Goal: Information Seeking & Learning: Learn about a topic

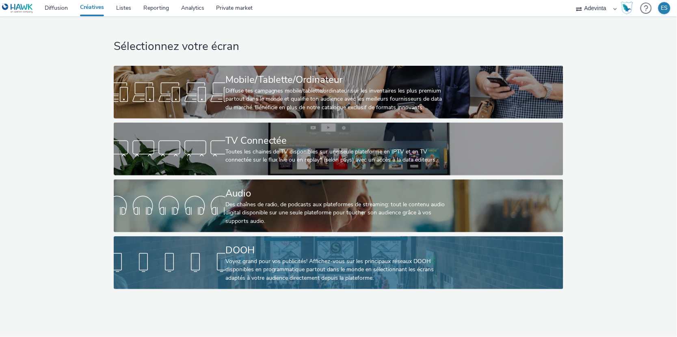
click at [256, 253] on div "DOOH" at bounding box center [336, 250] width 223 height 14
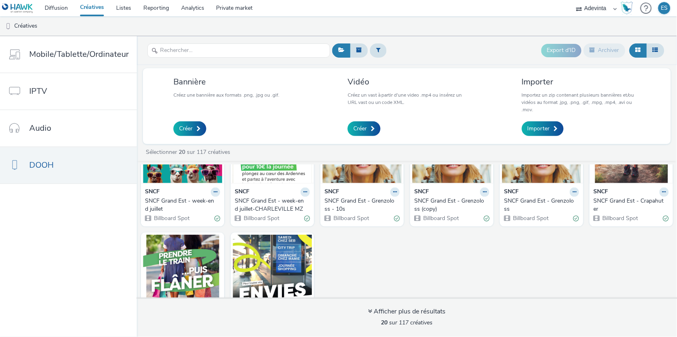
scroll to position [400, 0]
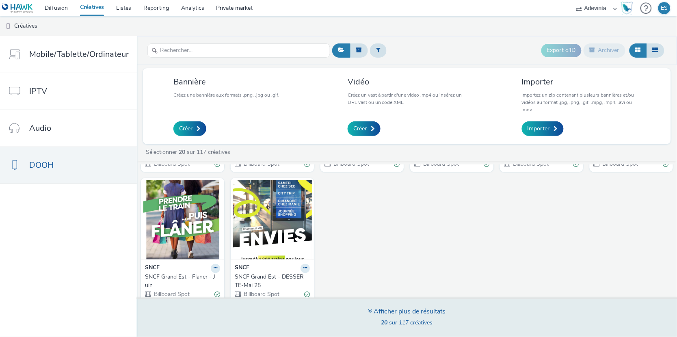
click at [370, 312] on div "Afficher plus de résultats" at bounding box center [407, 311] width 78 height 9
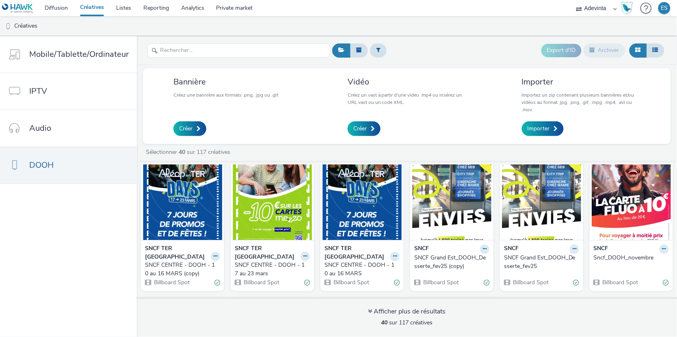
scroll to position [823, 0]
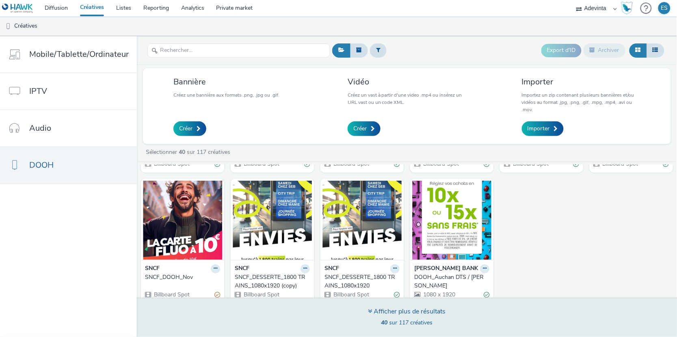
click at [372, 313] on div "Afficher plus de résultats" at bounding box center [407, 311] width 78 height 9
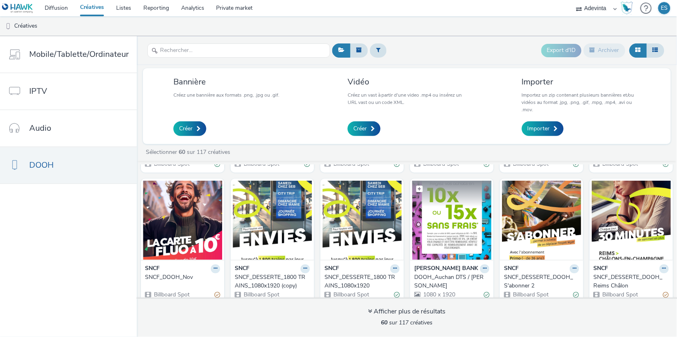
click at [435, 232] on img at bounding box center [451, 220] width 79 height 79
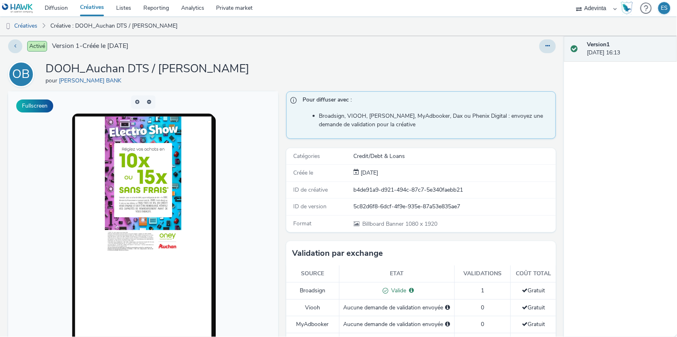
scroll to position [3, 0]
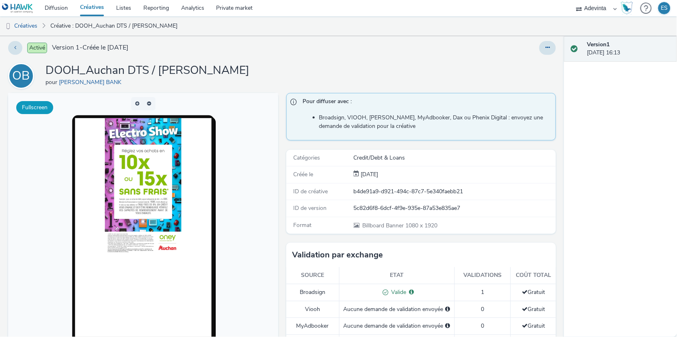
click at [42, 104] on button "Fullscreen" at bounding box center [34, 107] width 37 height 13
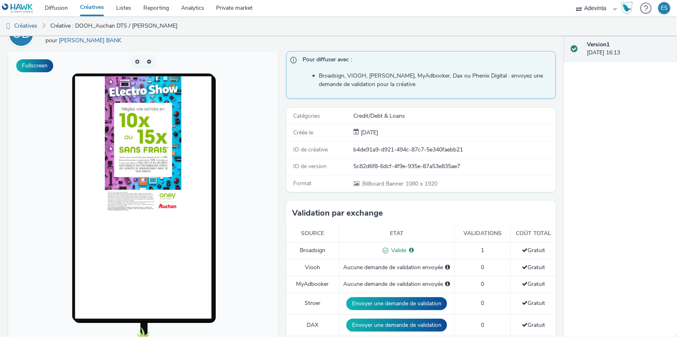
scroll to position [0, 0]
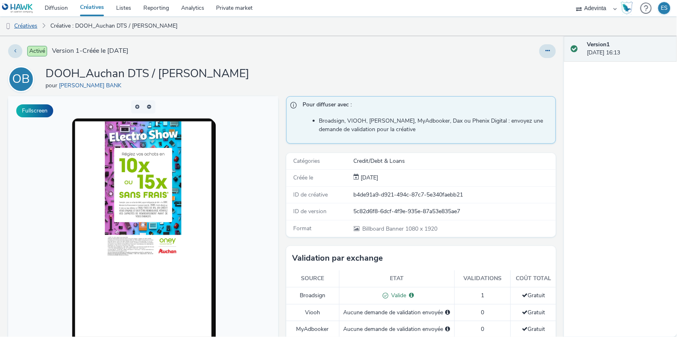
click at [30, 27] on link "Créatives" at bounding box center [20, 25] width 41 height 19
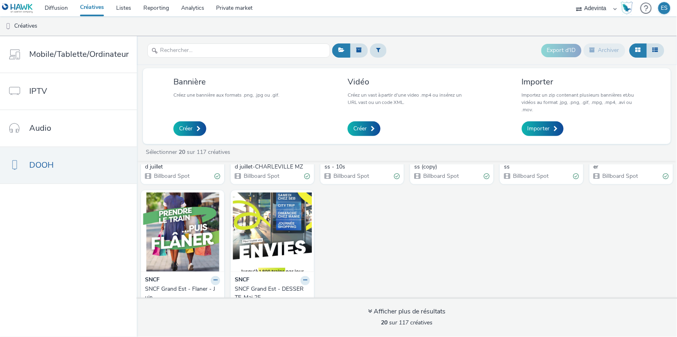
scroll to position [400, 0]
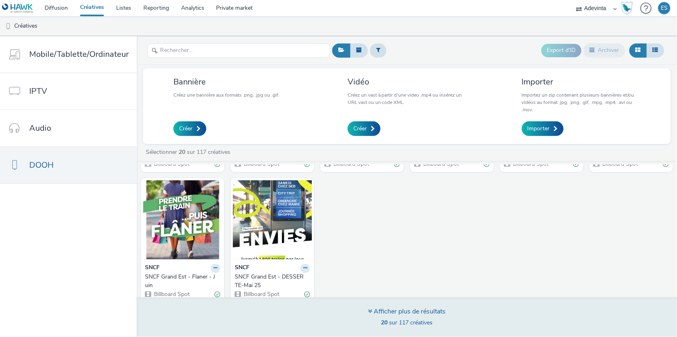
click at [370, 313] on icon at bounding box center [370, 311] width 4 height 6
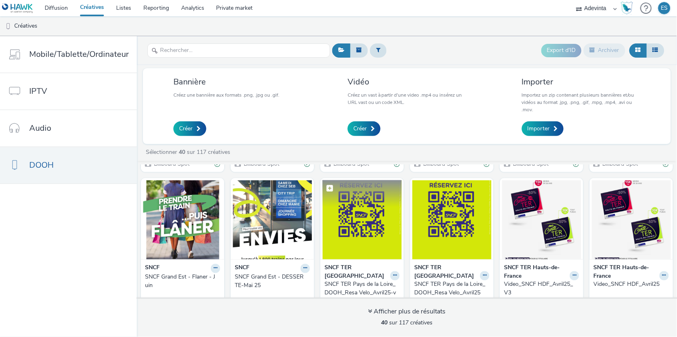
scroll to position [823, 0]
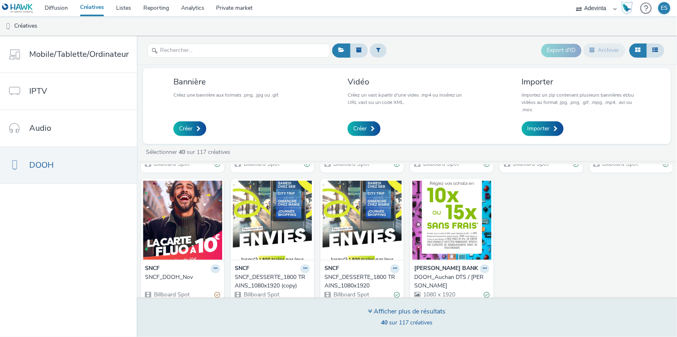
click at [377, 314] on div "Afficher plus de résultats" at bounding box center [407, 311] width 78 height 9
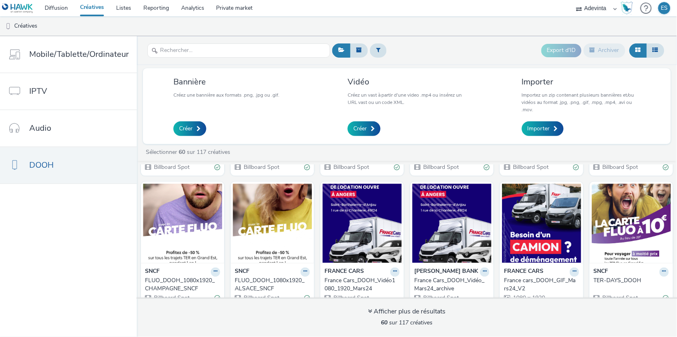
scroll to position [1232, 0]
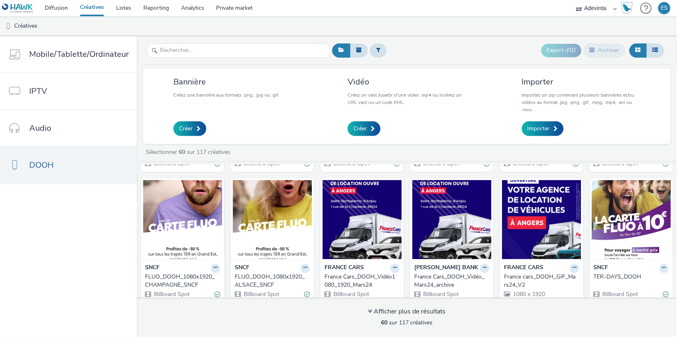
click at [339, 274] on div "France Cars_DOOH_Vidéo1080_1920_Mars24" at bounding box center [361, 281] width 72 height 17
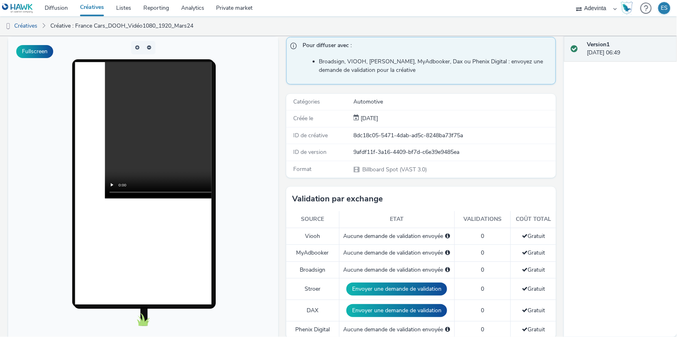
scroll to position [51, 0]
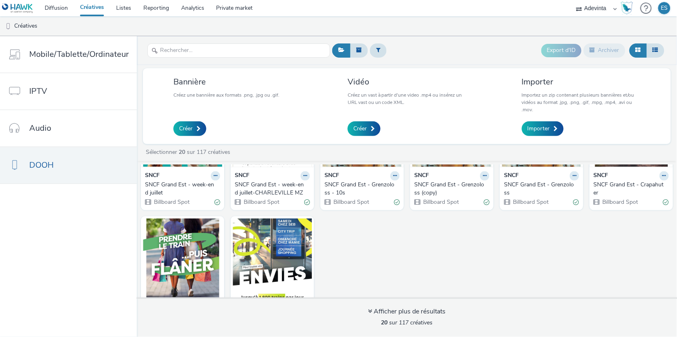
scroll to position [400, 0]
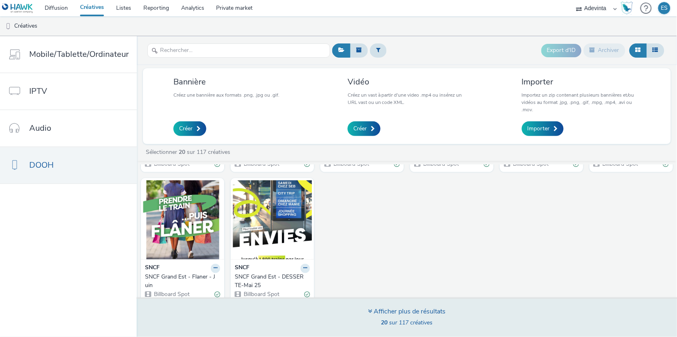
click at [369, 313] on icon at bounding box center [370, 311] width 4 height 6
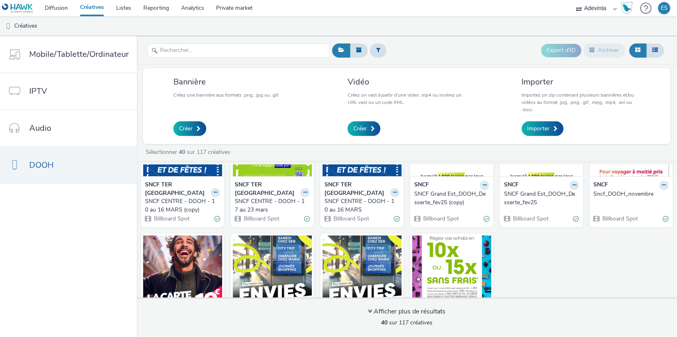
scroll to position [823, 0]
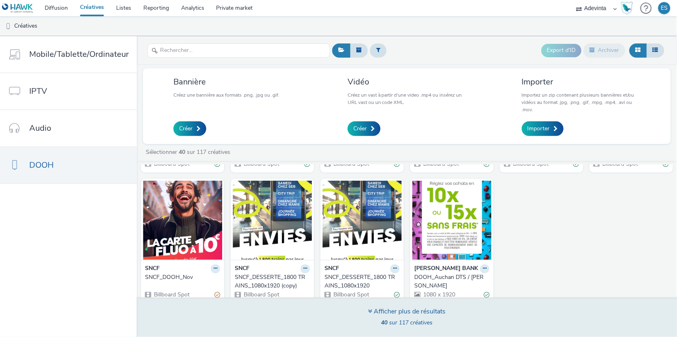
click at [373, 312] on div "Afficher plus de résultats" at bounding box center [407, 311] width 78 height 9
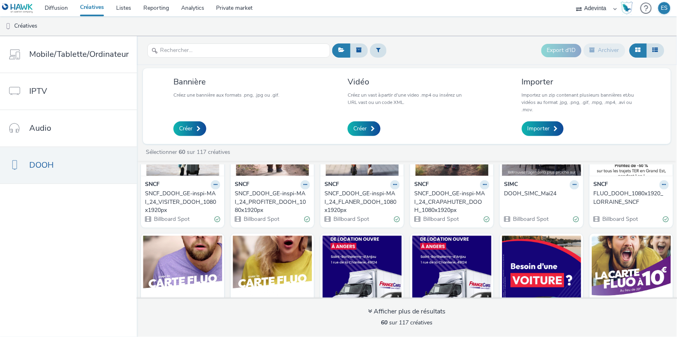
scroll to position [1232, 0]
